Goal: Communication & Community: Answer question/provide support

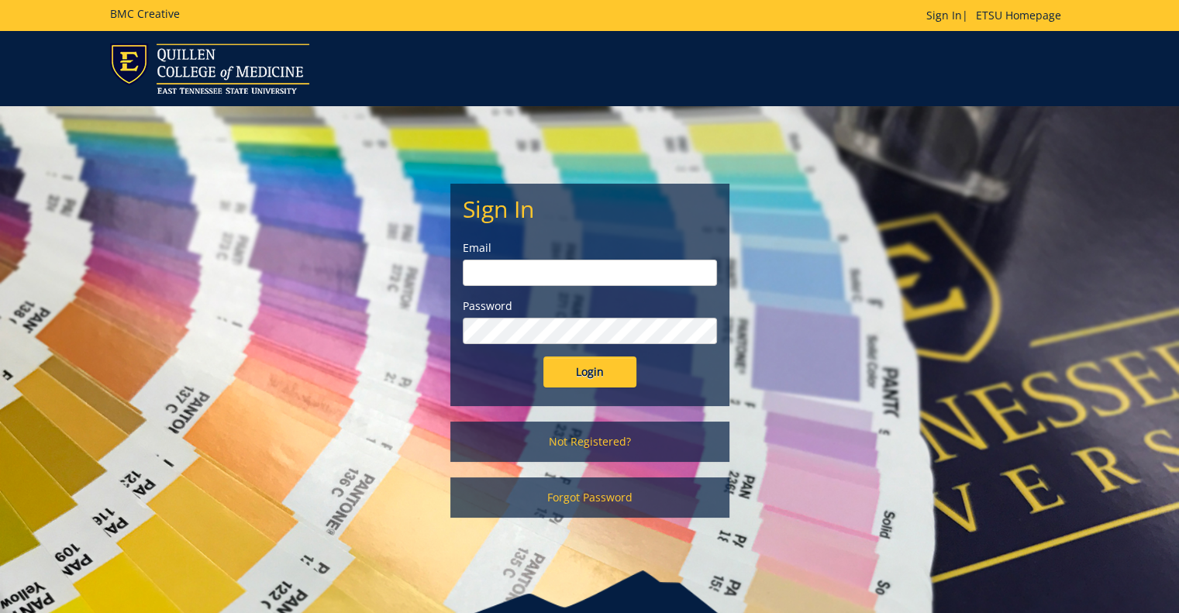
click at [555, 276] on input "email" at bounding box center [590, 273] width 254 height 26
type input "[PERSON_NAME][EMAIL_ADDRESS][DOMAIN_NAME]"
click at [543, 357] on input "Login" at bounding box center [589, 372] width 93 height 31
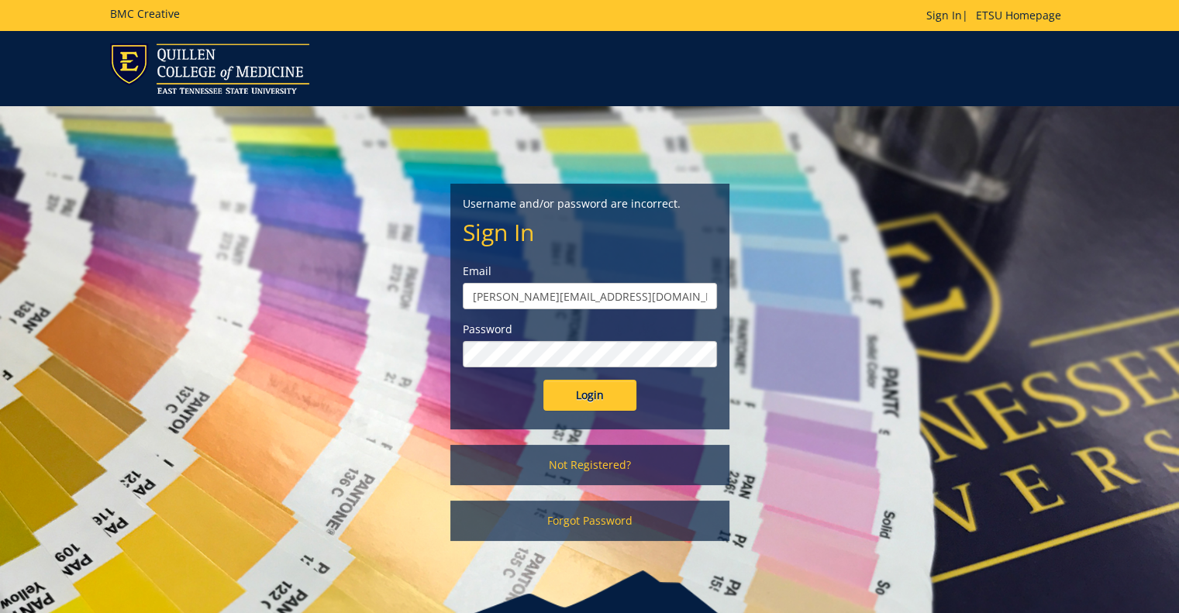
click at [543, 380] on input "Login" at bounding box center [589, 395] width 93 height 31
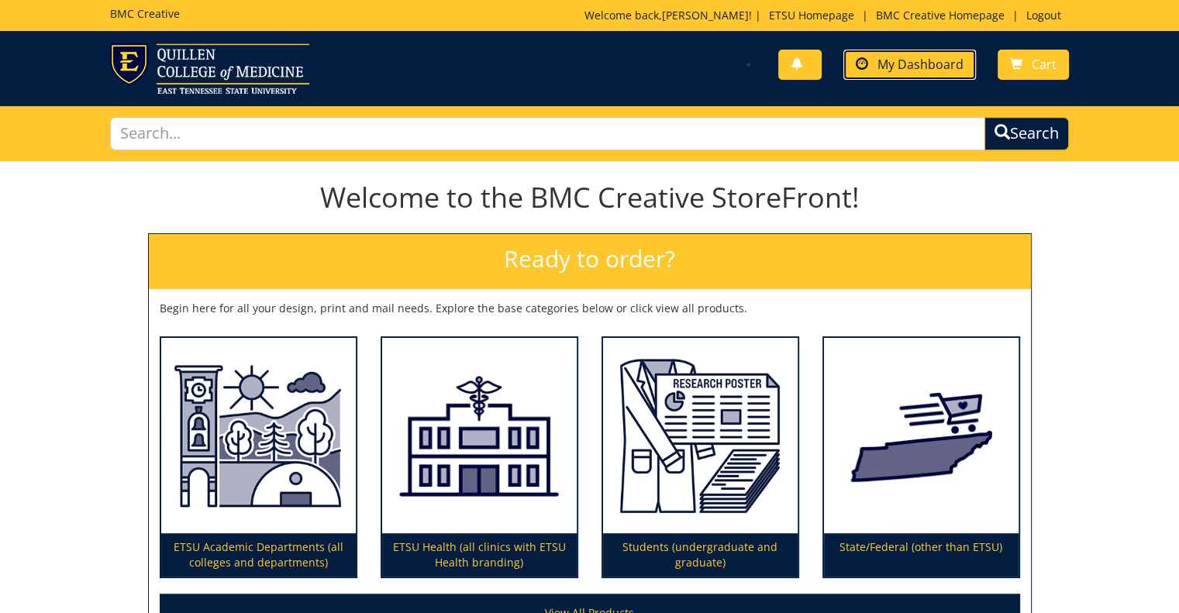
click at [930, 65] on span "My Dashboard" at bounding box center [921, 64] width 86 height 17
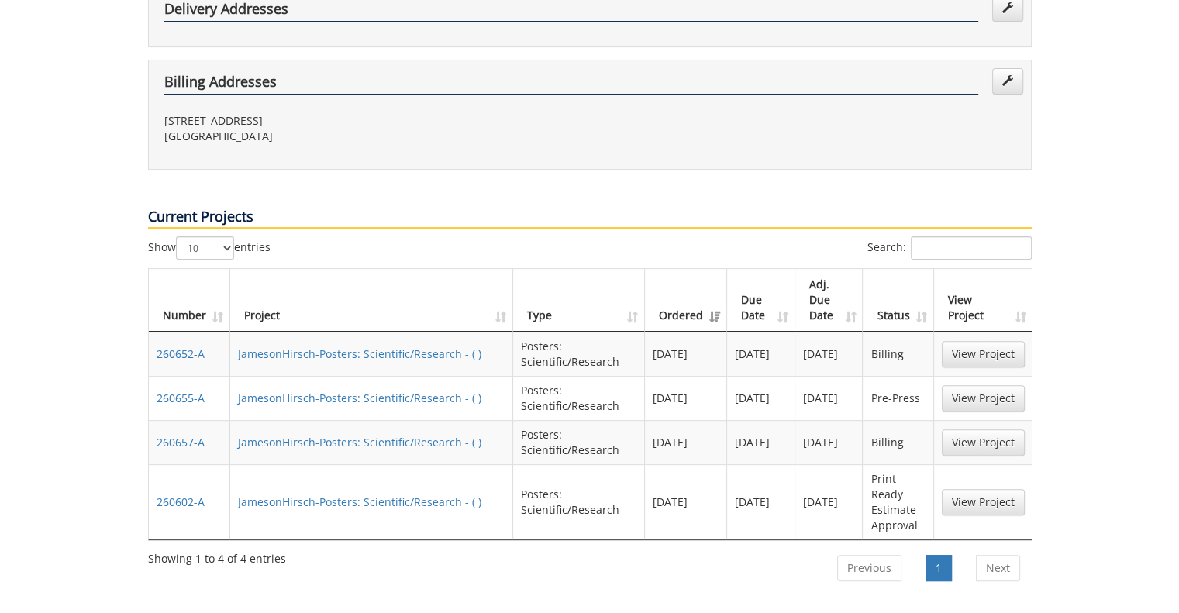
scroll to position [465, 0]
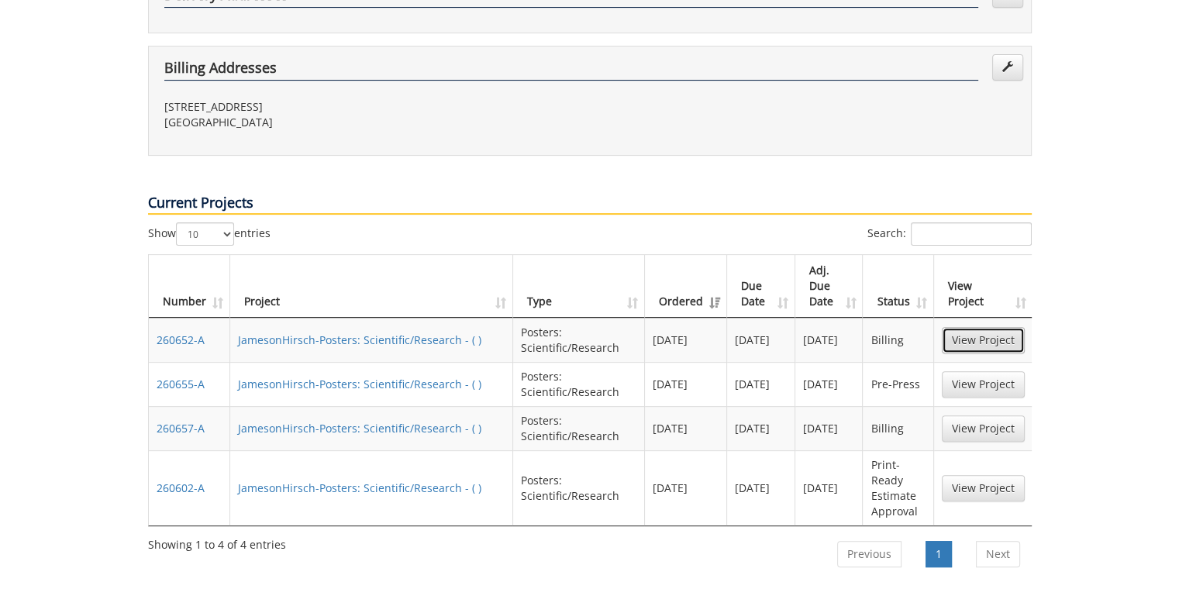
click at [991, 327] on link "View Project" at bounding box center [983, 340] width 83 height 26
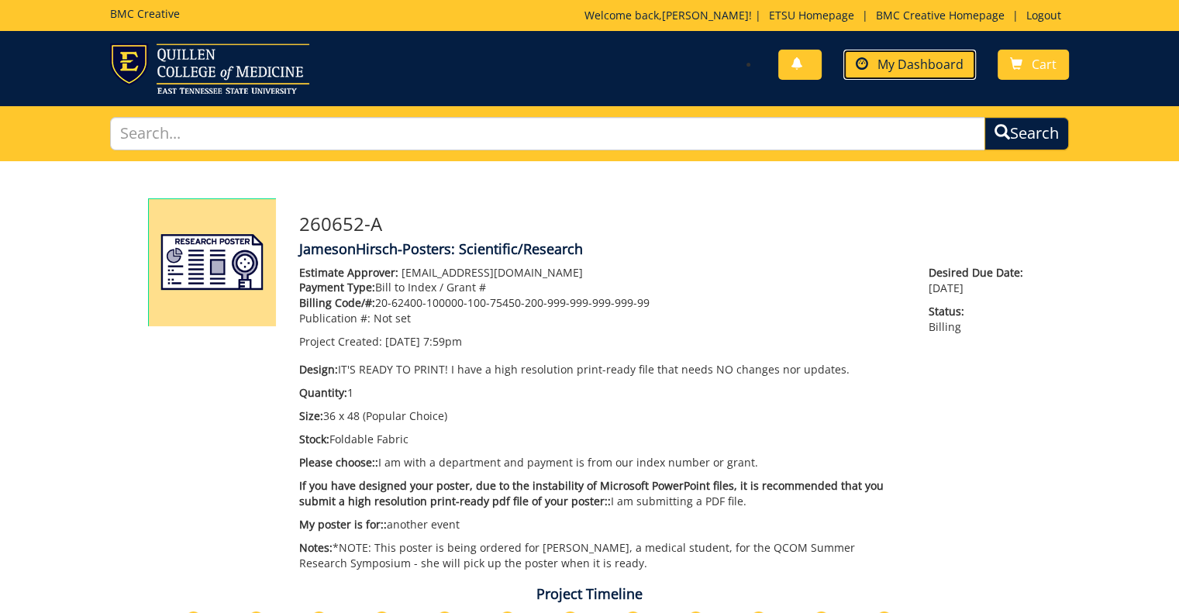
click at [902, 67] on span "My Dashboard" at bounding box center [921, 64] width 86 height 17
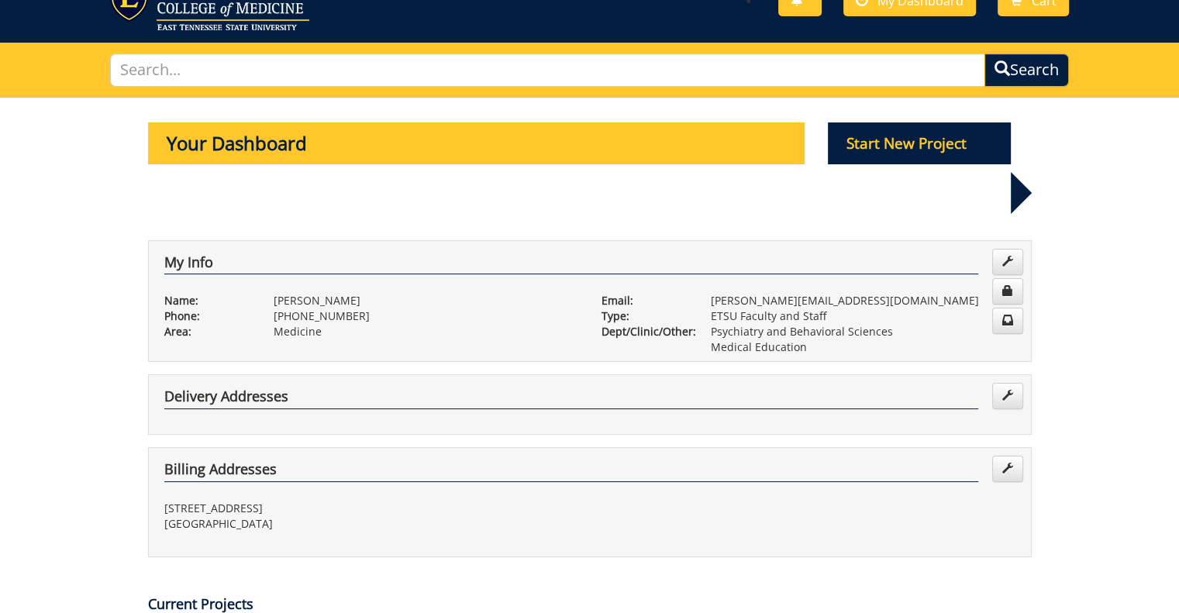
scroll to position [388, 0]
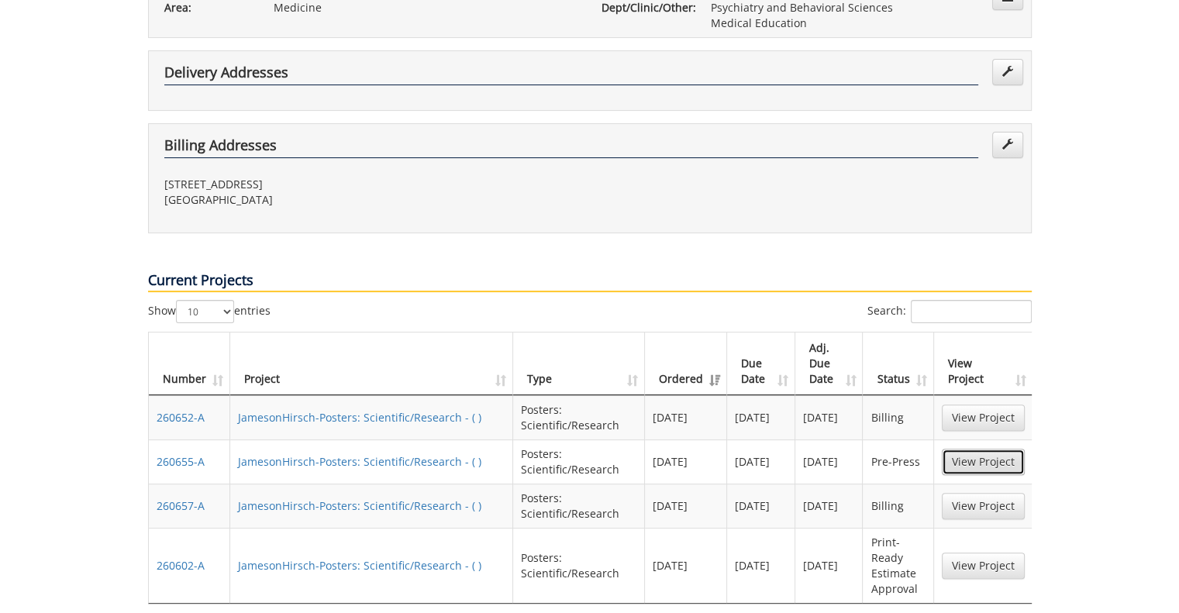
click at [977, 449] on link "View Project" at bounding box center [983, 462] width 83 height 26
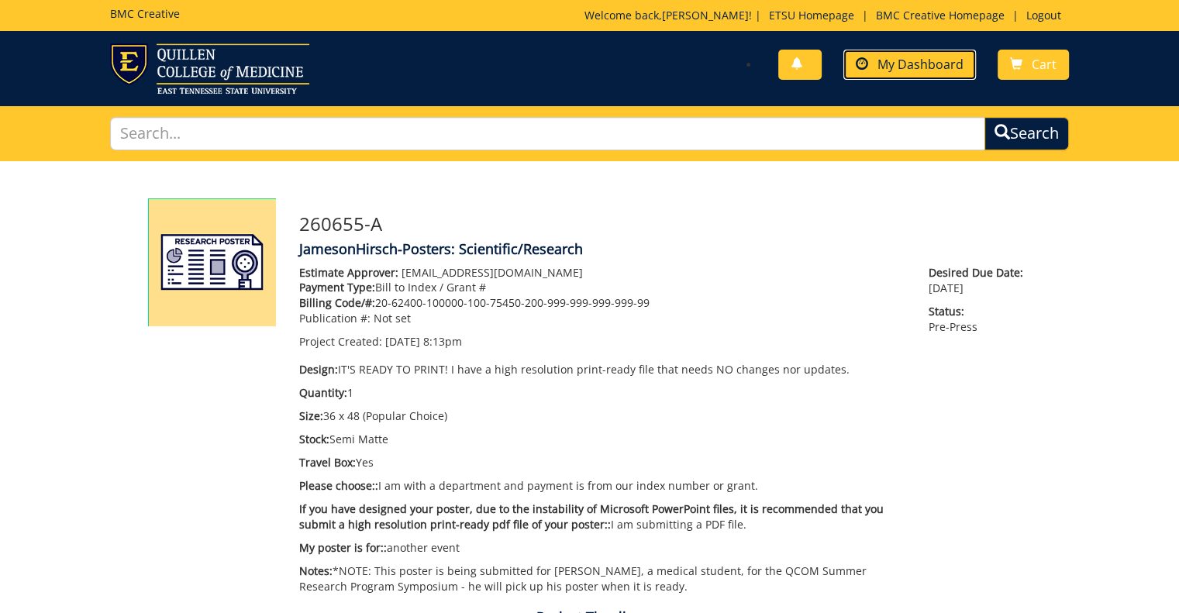
click at [930, 65] on span "My Dashboard" at bounding box center [921, 64] width 86 height 17
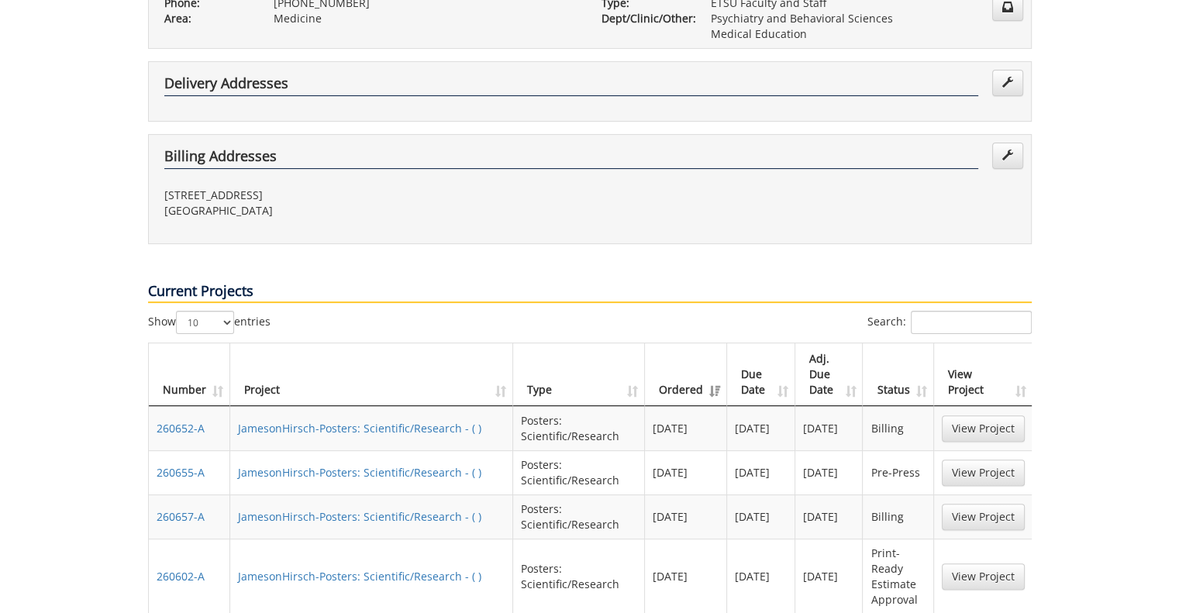
scroll to position [388, 0]
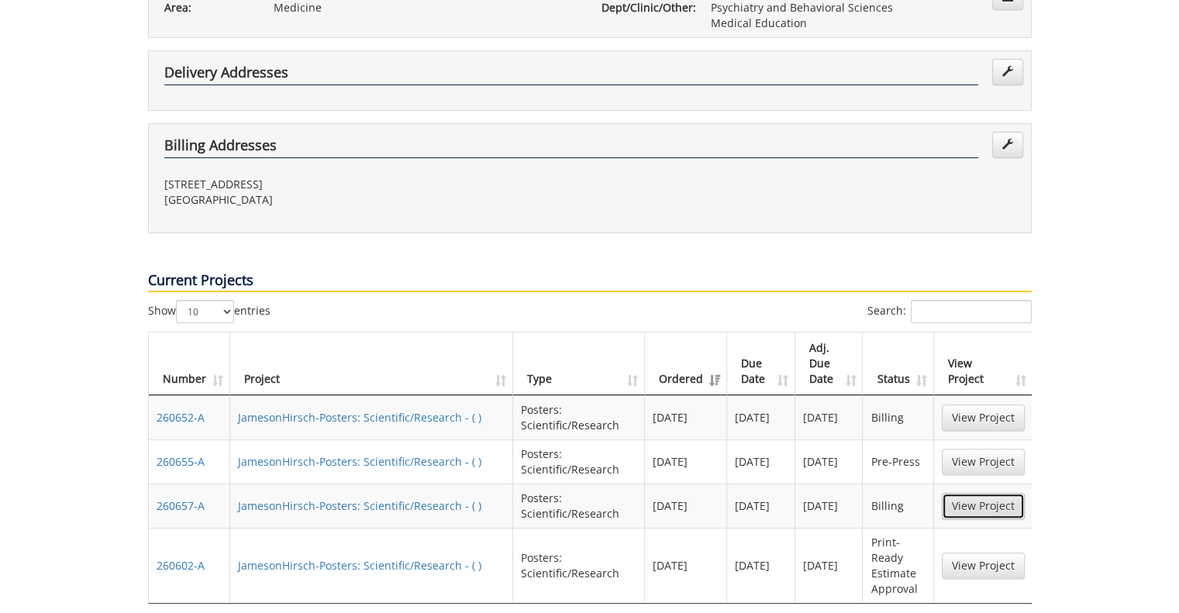
click at [978, 493] on link "View Project" at bounding box center [983, 506] width 83 height 26
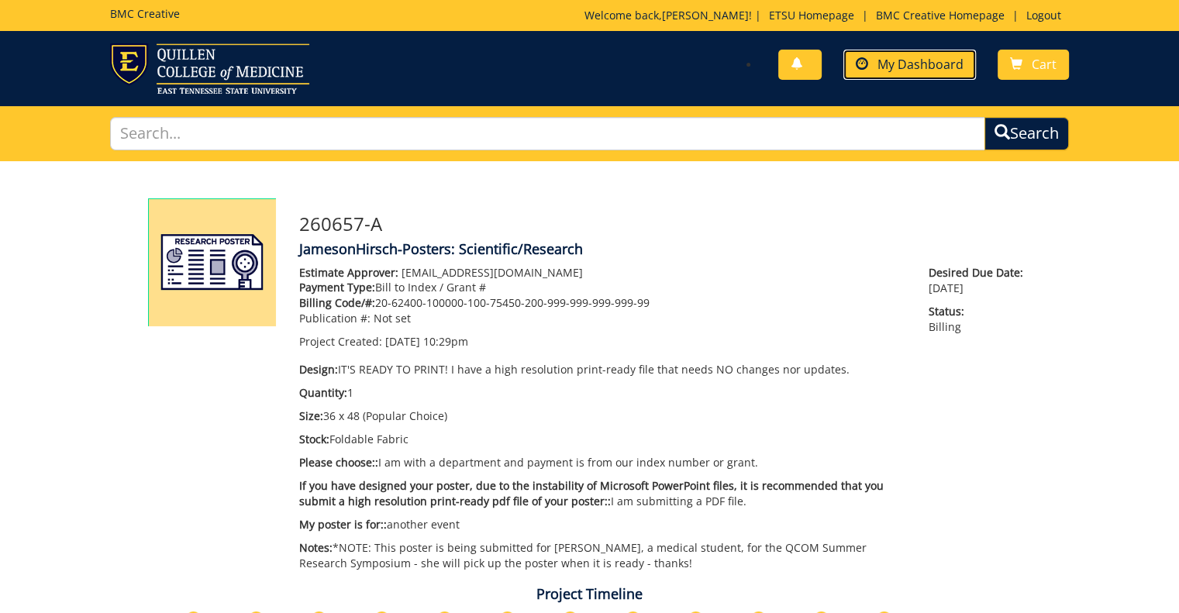
click at [930, 59] on span "My Dashboard" at bounding box center [921, 64] width 86 height 17
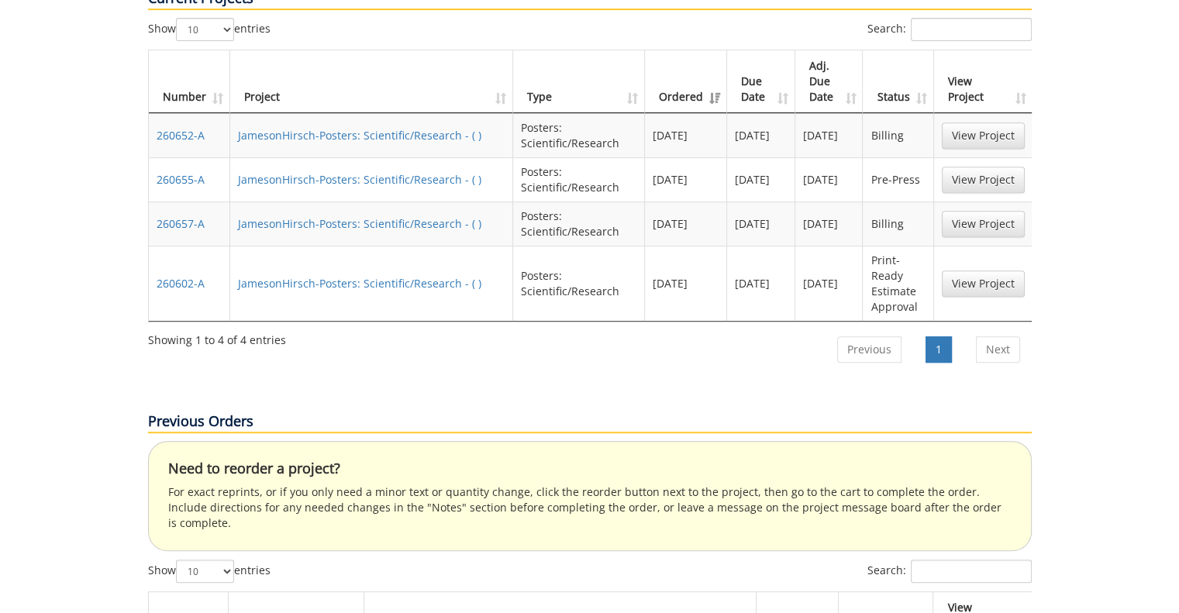
scroll to position [698, 0]
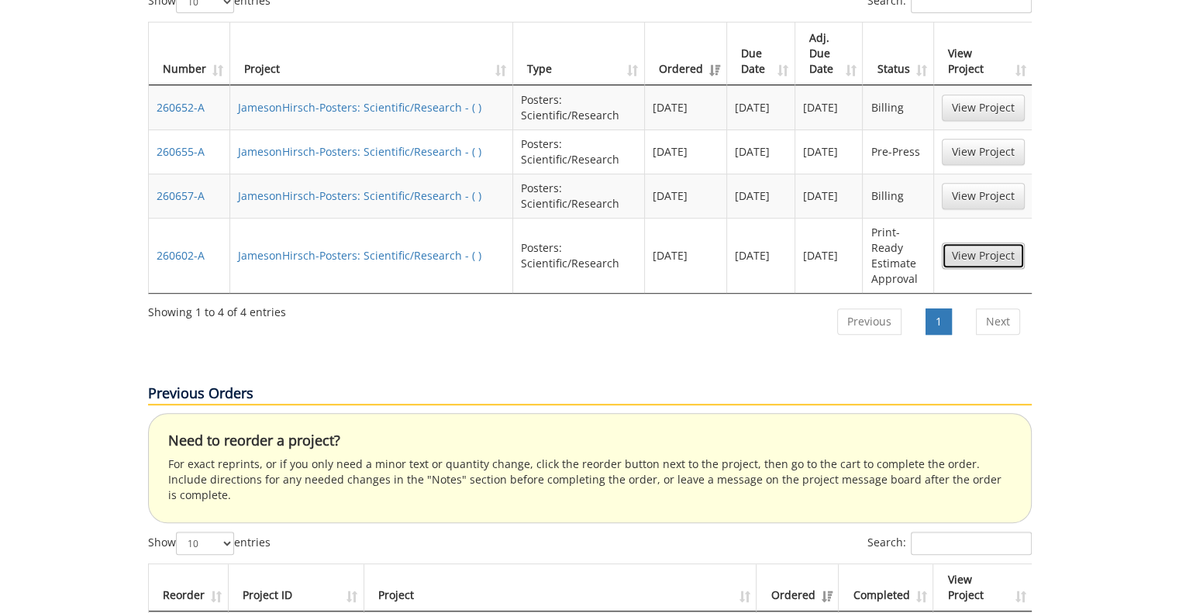
click at [993, 243] on link "View Project" at bounding box center [983, 256] width 83 height 26
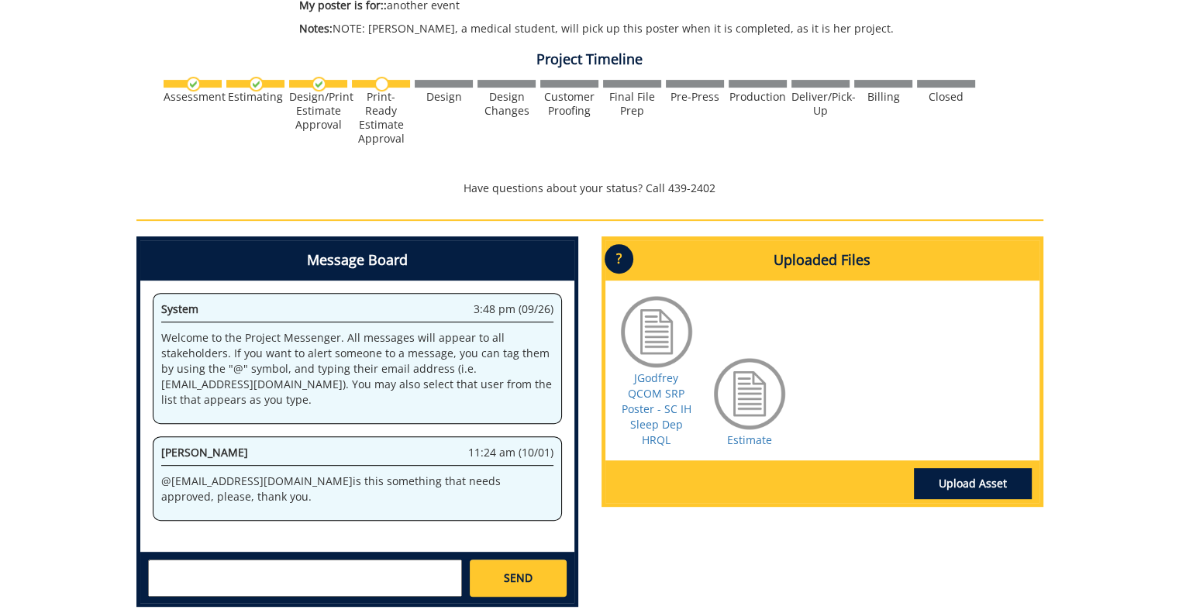
scroll to position [620, 0]
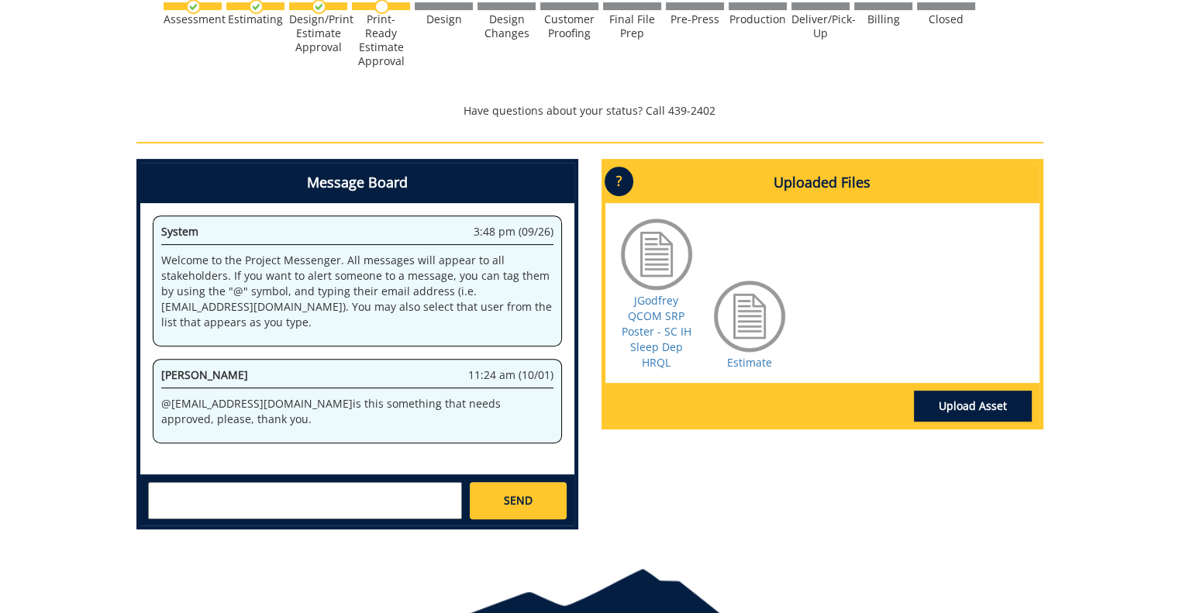
click at [412, 492] on textarea at bounding box center [305, 500] width 314 height 37
type textarea "@conleyga@etsu.edu - I heard that the paper ran out - it is OK for this poster …"
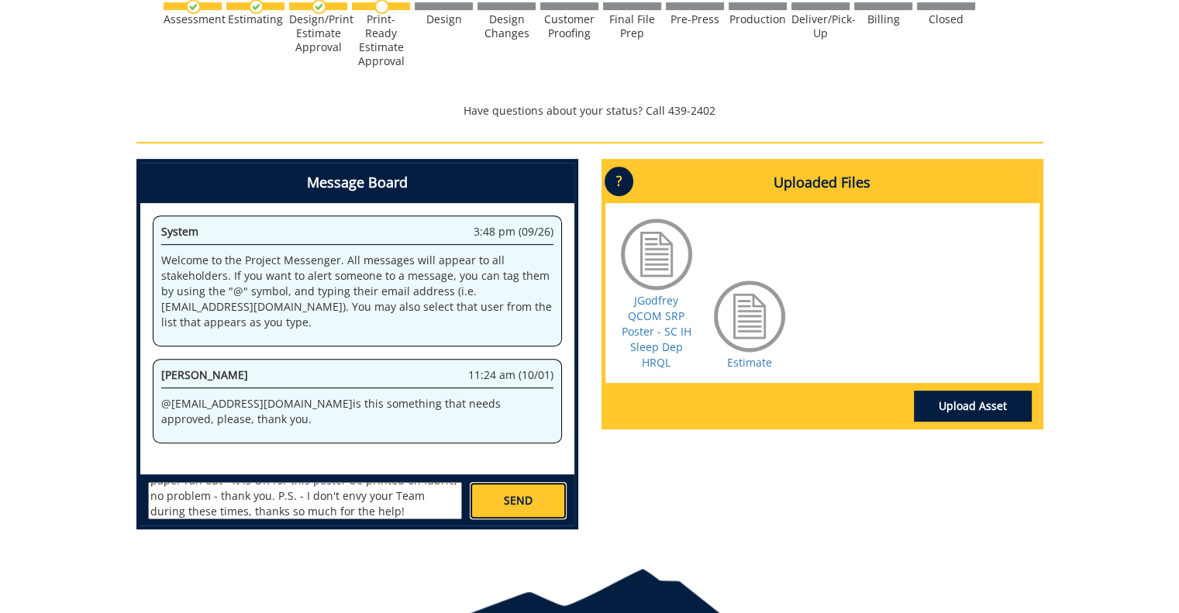
click at [550, 492] on link "SEND" at bounding box center [518, 500] width 96 height 37
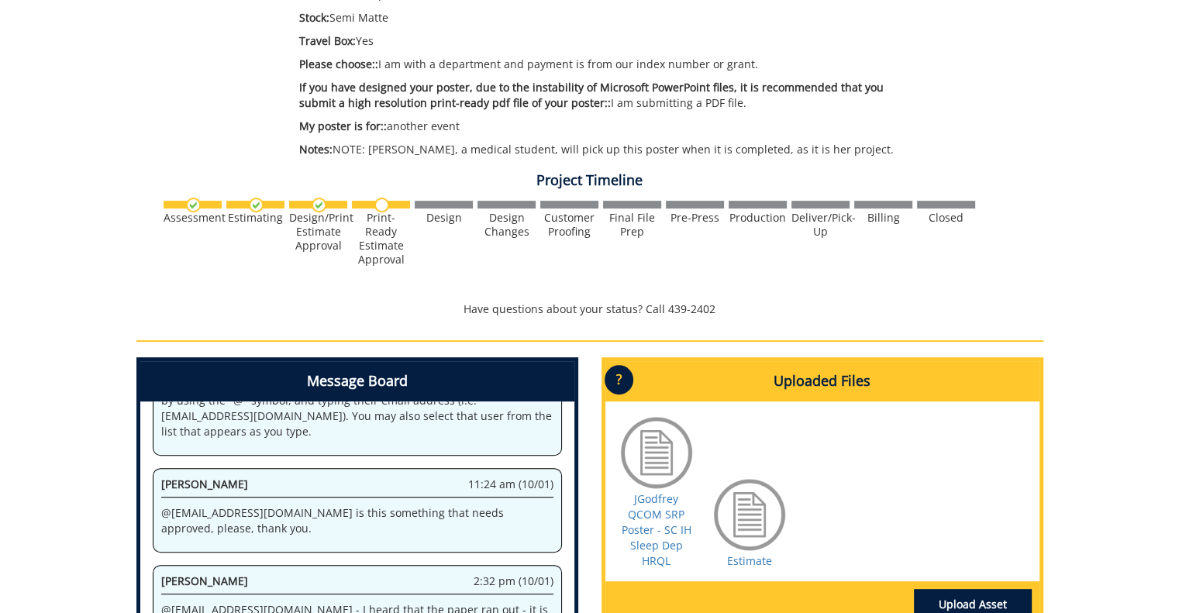
scroll to position [0, 0]
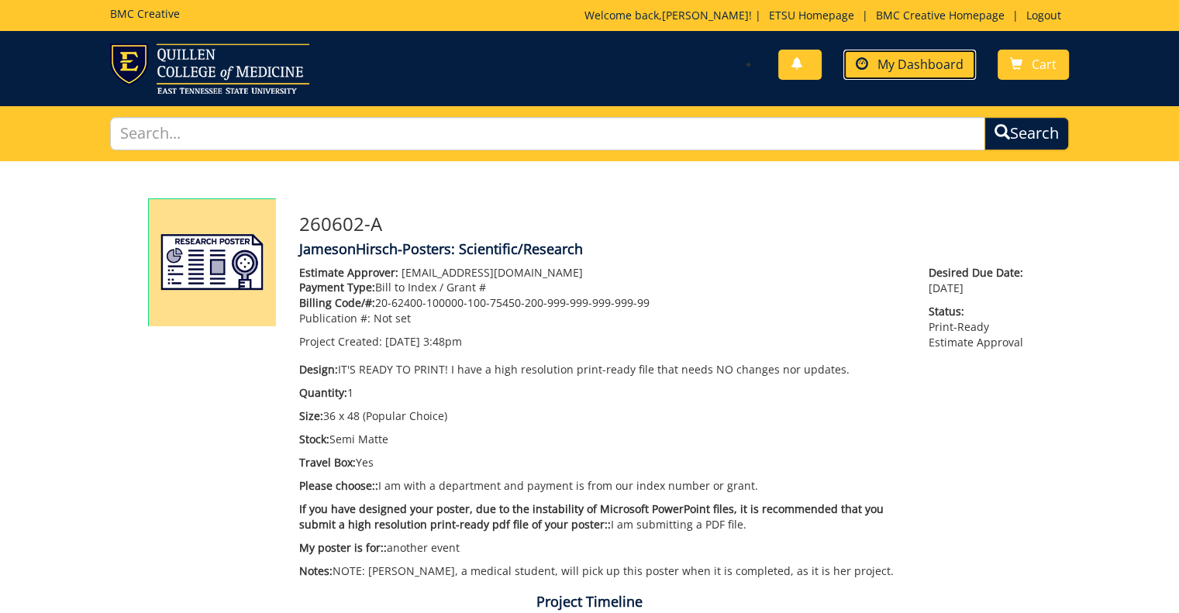
click at [936, 71] on span "My Dashboard" at bounding box center [921, 64] width 86 height 17
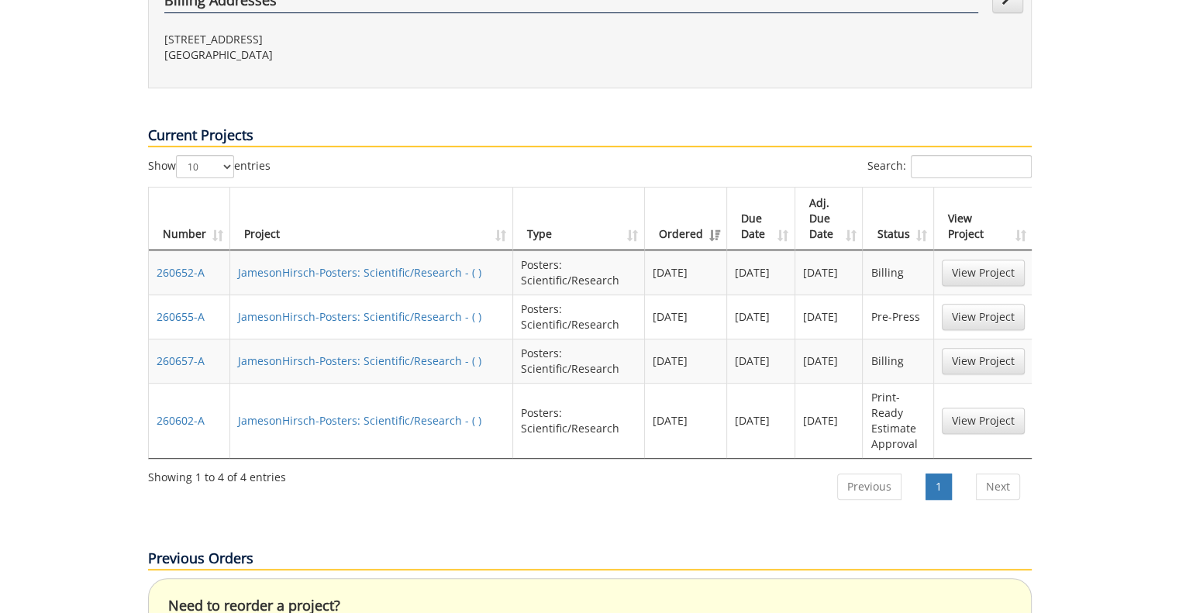
scroll to position [543, 0]
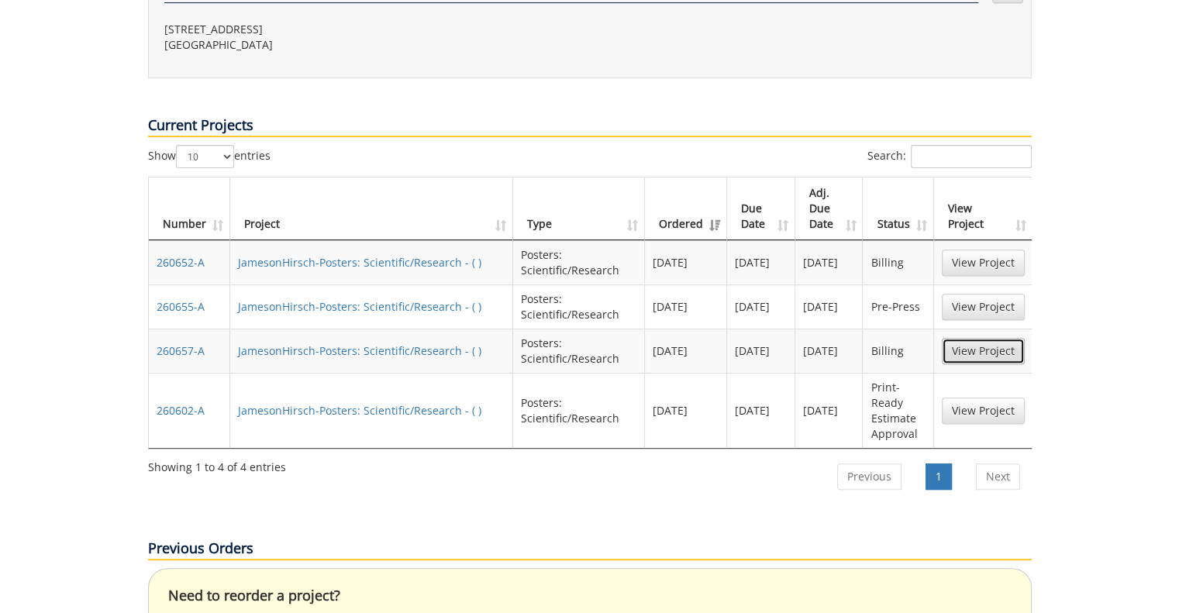
click at [974, 338] on link "View Project" at bounding box center [983, 351] width 83 height 26
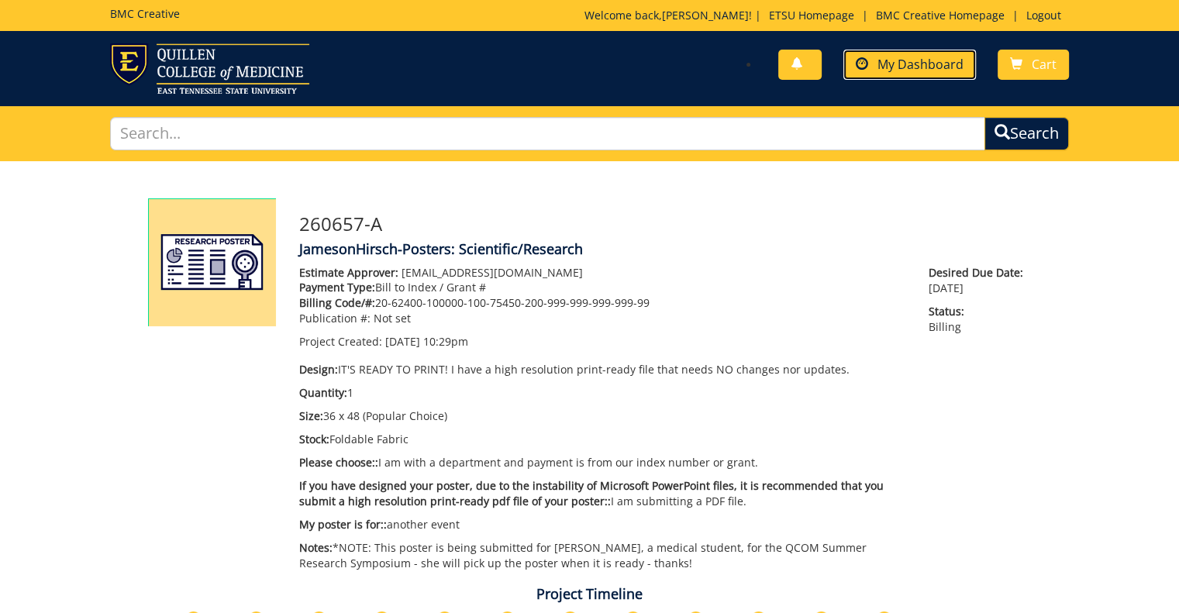
click at [926, 61] on span "My Dashboard" at bounding box center [921, 64] width 86 height 17
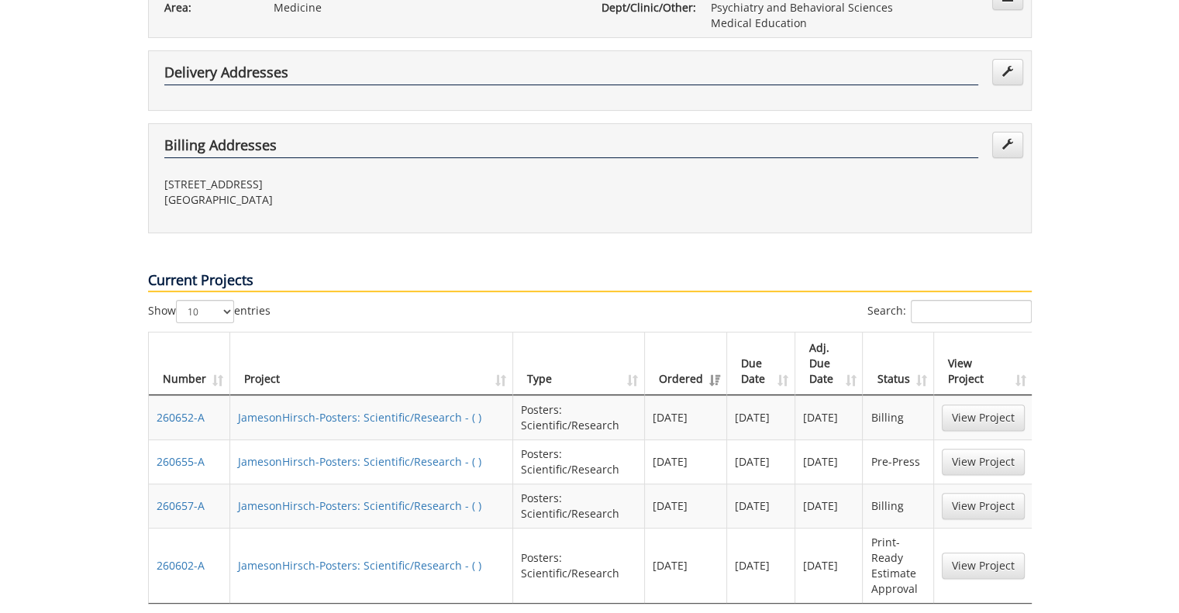
scroll to position [465, 0]
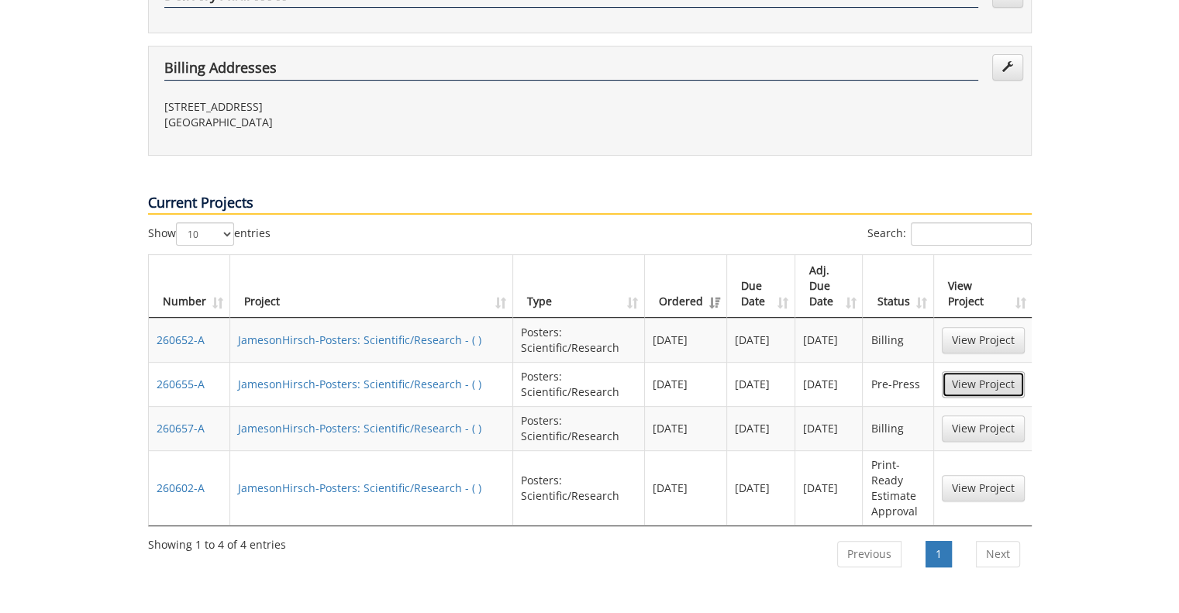
click at [995, 371] on link "View Project" at bounding box center [983, 384] width 83 height 26
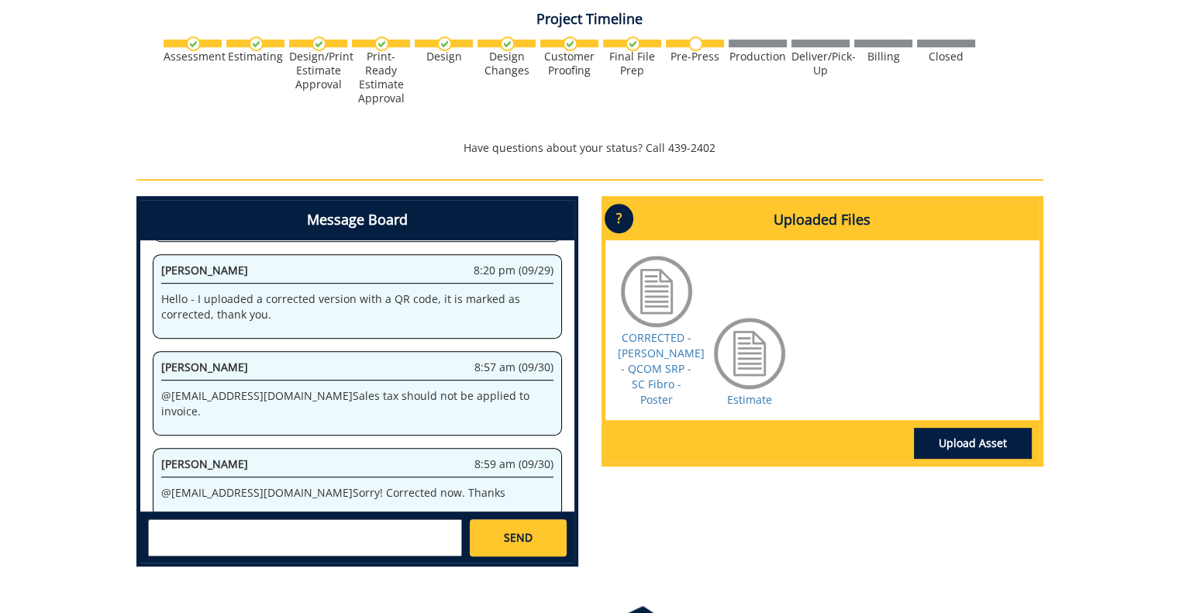
scroll to position [713, 0]
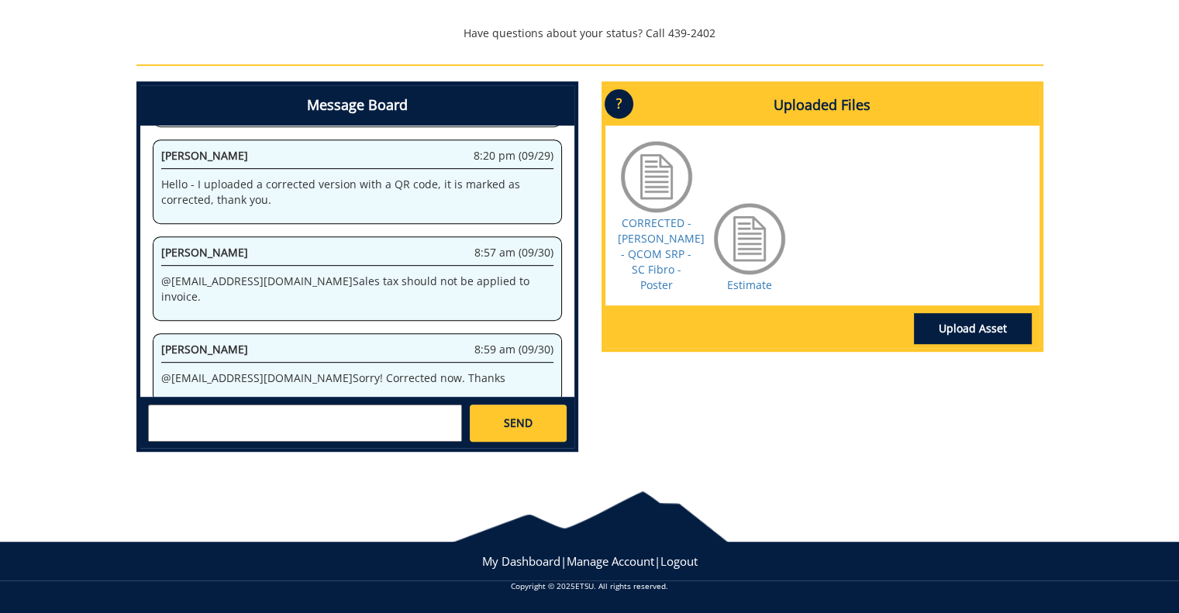
click at [431, 424] on textarea at bounding box center [305, 423] width 314 height 37
type textarea "@[EMAIL_ADDRESS][DOMAIN_NAME] - This poster is also OK to be printed on fabric,…"
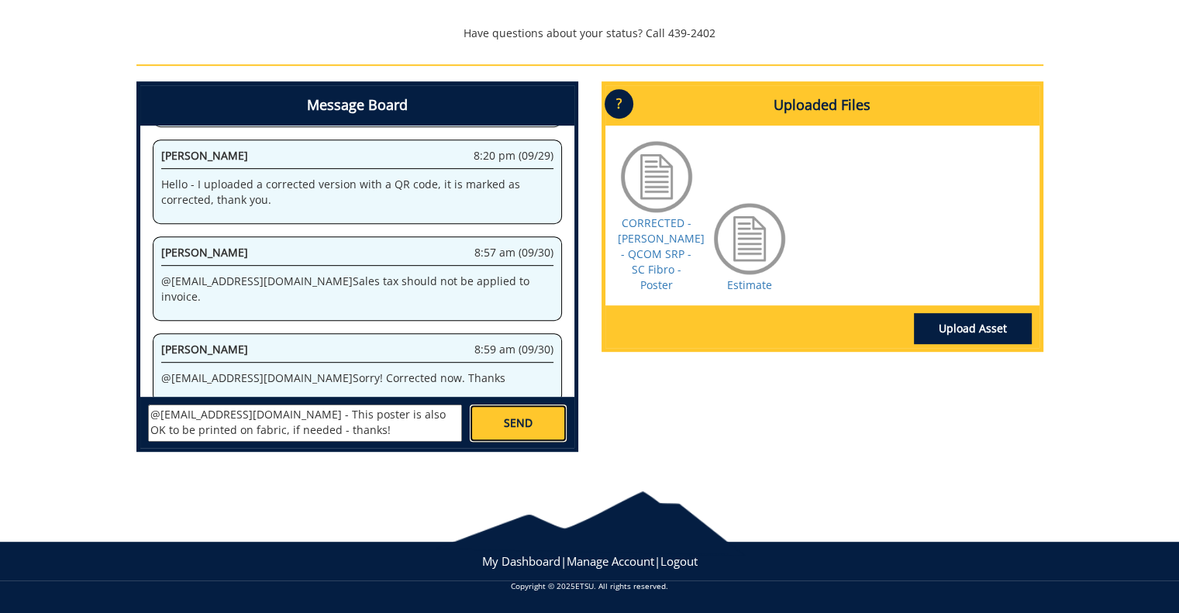
click at [512, 424] on span "SEND" at bounding box center [518, 424] width 29 height 16
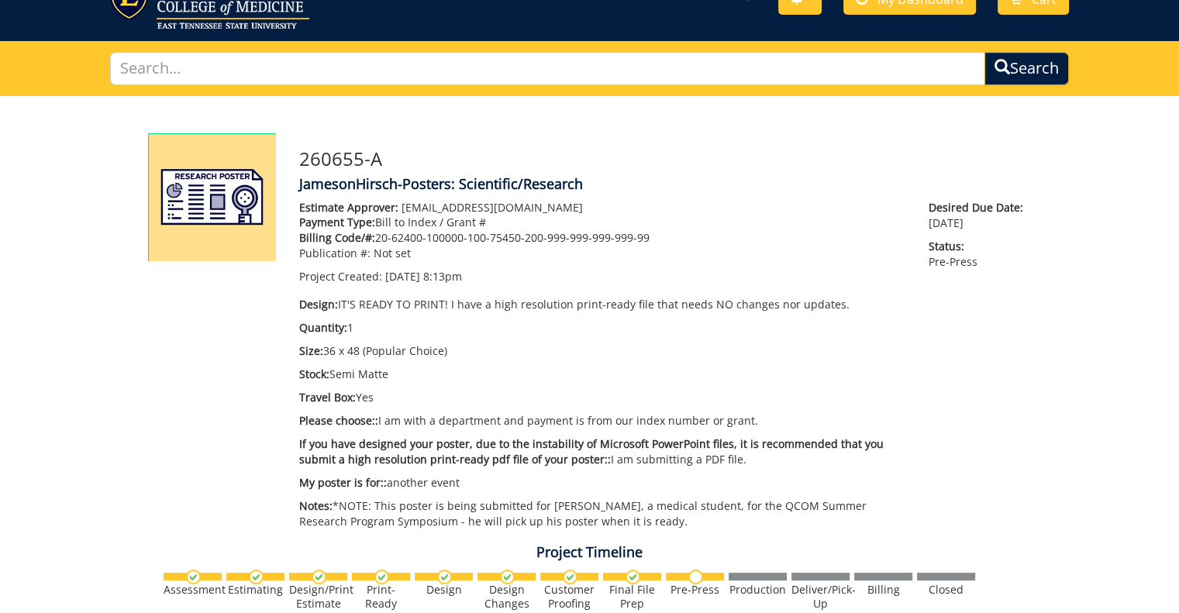
scroll to position [16, 0]
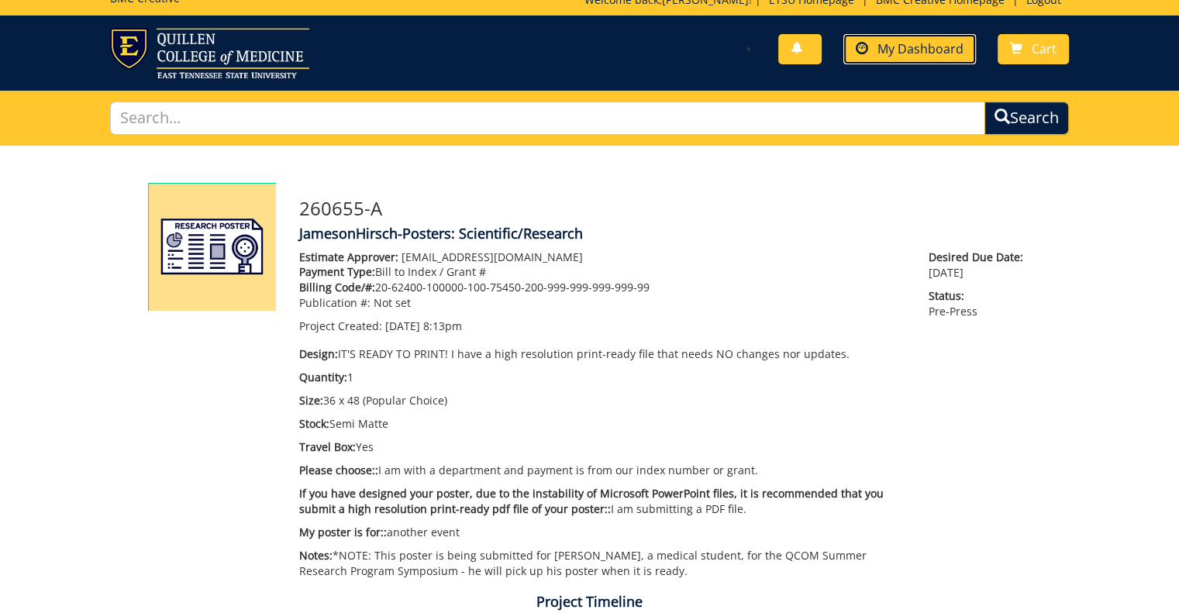
click at [878, 43] on link "My Dashboard" at bounding box center [909, 49] width 133 height 30
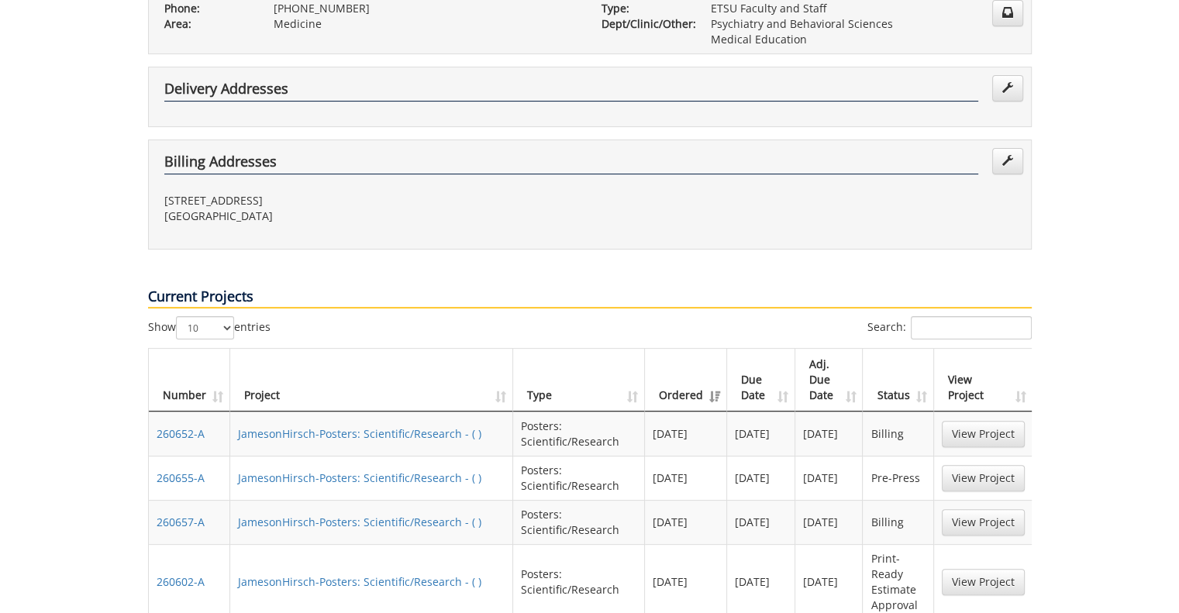
scroll to position [465, 0]
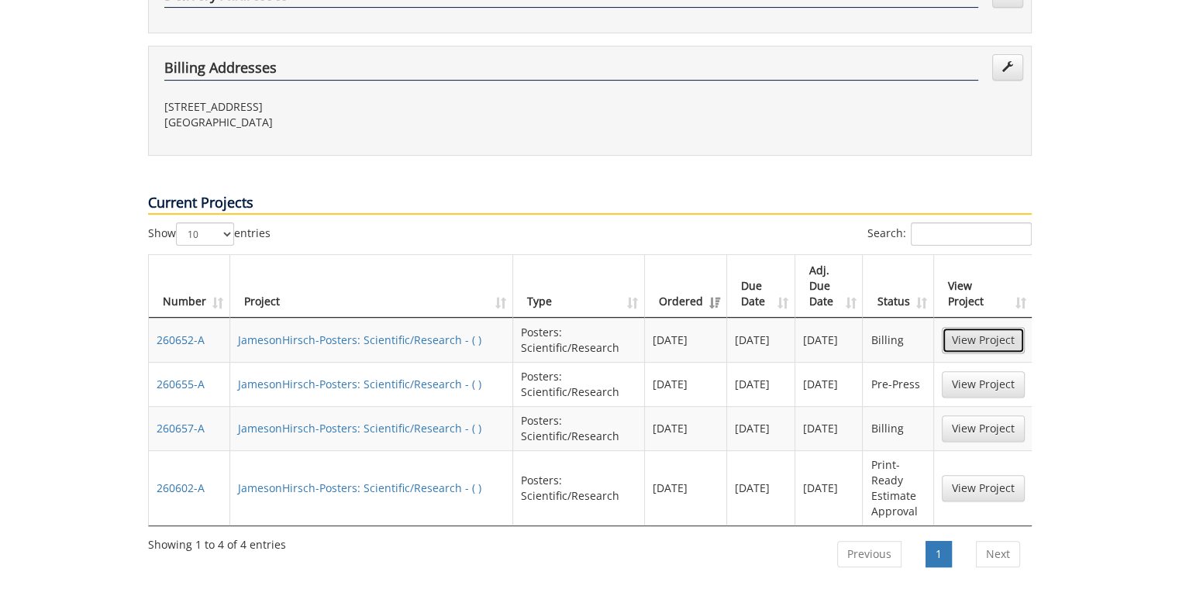
click at [1005, 327] on link "View Project" at bounding box center [983, 340] width 83 height 26
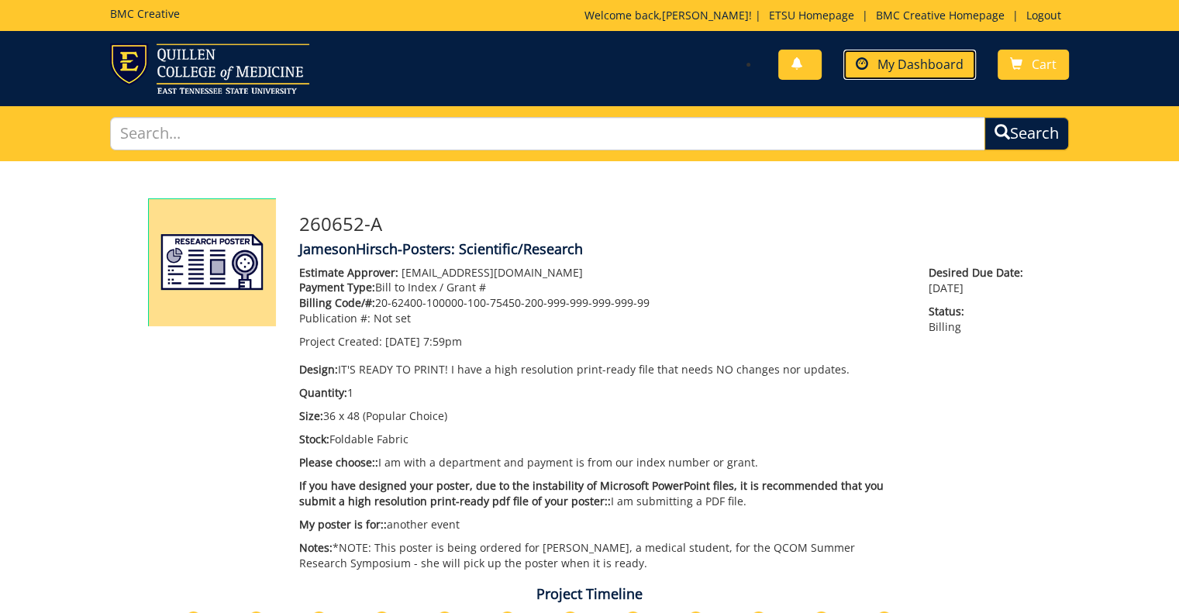
click at [930, 67] on span "My Dashboard" at bounding box center [921, 64] width 86 height 17
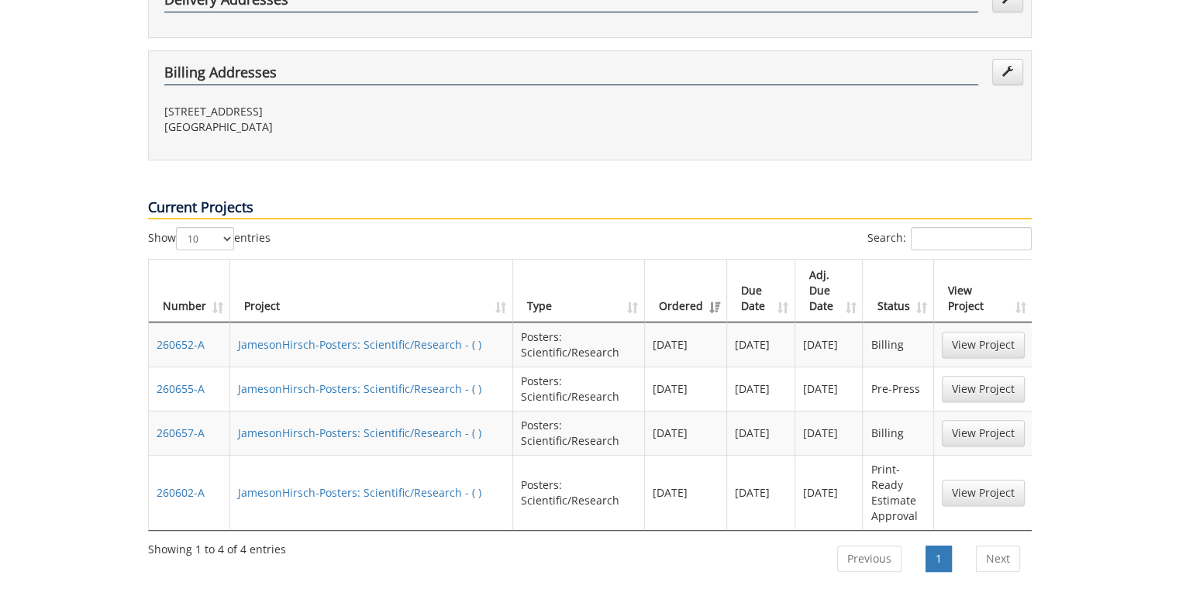
scroll to position [465, 0]
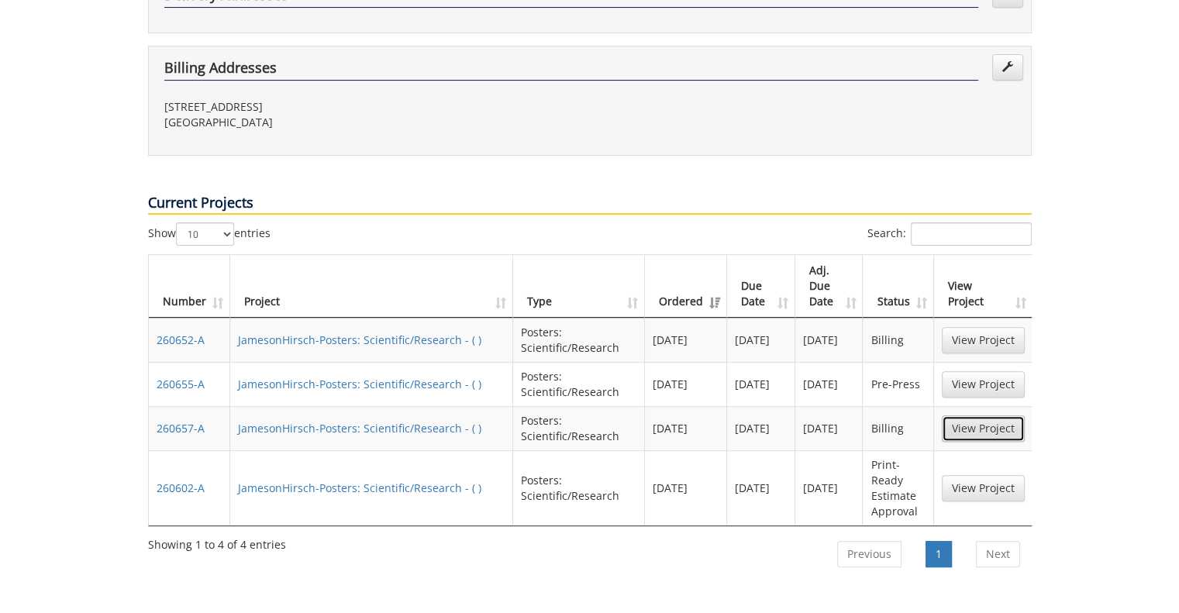
click at [982, 416] on link "View Project" at bounding box center [983, 429] width 83 height 26
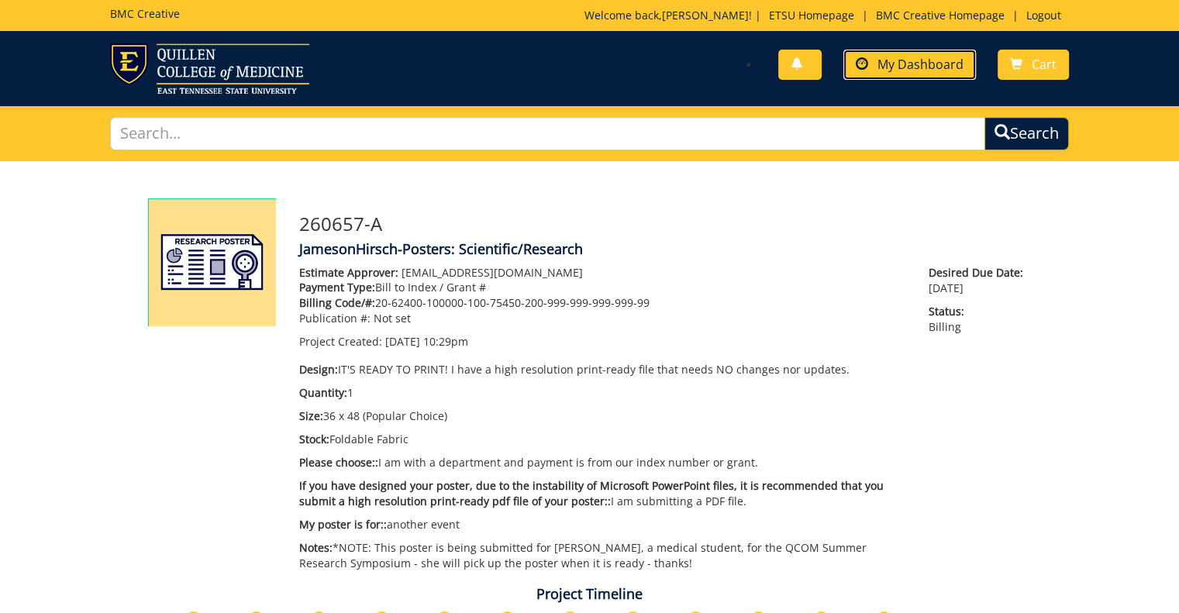
click at [904, 63] on span "My Dashboard" at bounding box center [921, 64] width 86 height 17
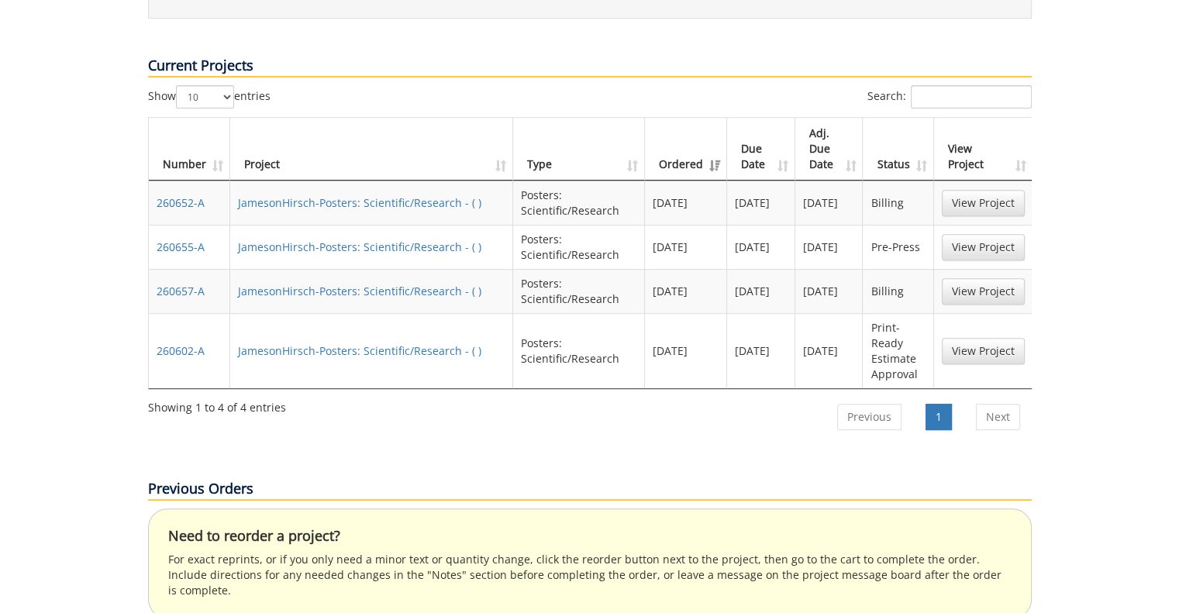
scroll to position [620, 0]
